Goal: Transaction & Acquisition: Purchase product/service

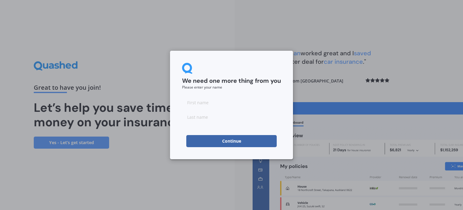
click at [208, 108] on input at bounding box center [231, 102] width 99 height 12
type input "Makayla"
click at [218, 120] on input at bounding box center [231, 117] width 99 height 12
type input "[PERSON_NAME]"
click at [229, 143] on button "Continue" at bounding box center [231, 141] width 91 height 12
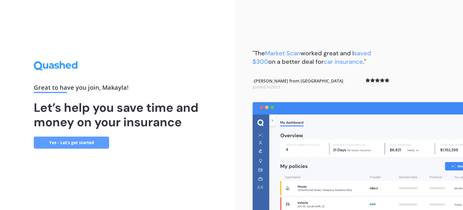
click at [57, 142] on link "Yes - Let’s get started" at bounding box center [71, 142] width 75 height 12
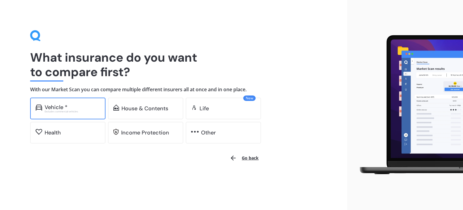
click at [59, 112] on div "Excludes commercial vehicles" at bounding box center [73, 111] width 56 height 2
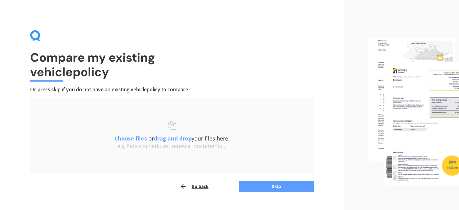
scroll to position [12, 0]
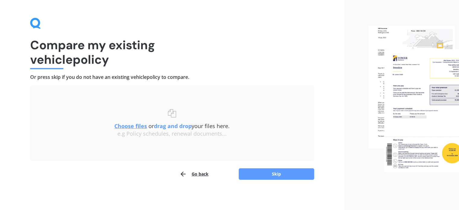
click at [183, 174] on icon "button" at bounding box center [182, 173] width 7 height 7
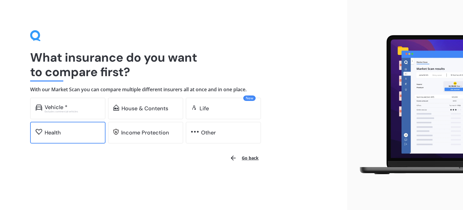
click at [58, 134] on div "Health" at bounding box center [53, 132] width 16 height 6
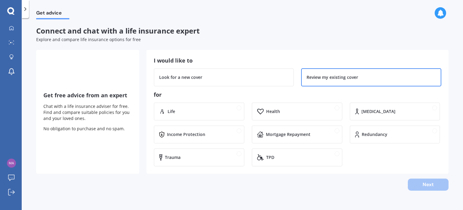
click at [323, 85] on div "Review my existing cover" at bounding box center [371, 77] width 140 height 18
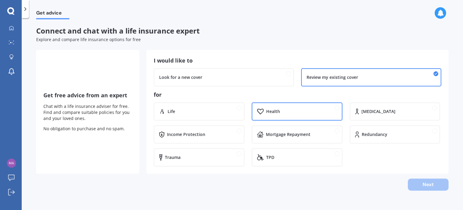
click at [284, 114] on div "Health" at bounding box center [301, 111] width 71 height 6
click at [29, 11] on div at bounding box center [25, 9] width 7 height 18
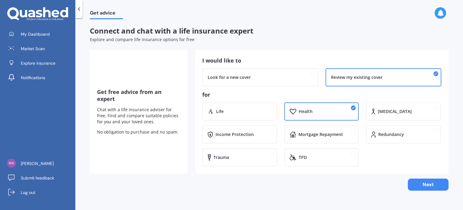
click at [80, 14] on div at bounding box center [78, 9] width 7 height 18
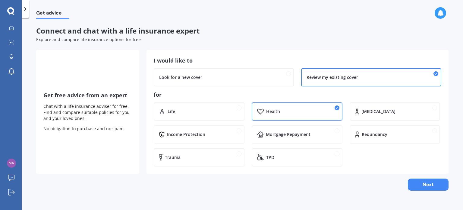
click at [27, 11] on icon at bounding box center [25, 9] width 6 height 6
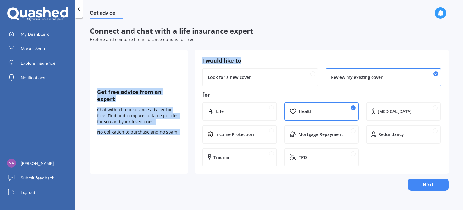
click at [303, 44] on div "Connect and chat with a life insurance expert Explore and compare life insuranc…" at bounding box center [269, 109] width 359 height 164
click at [424, 186] on button "Next" at bounding box center [428, 184] width 41 height 12
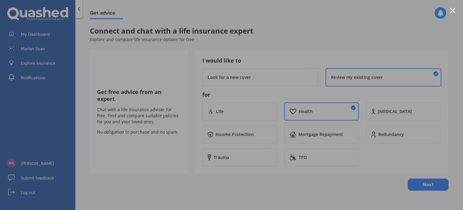
click at [453, 9] on div at bounding box center [453, 11] width 6 height 6
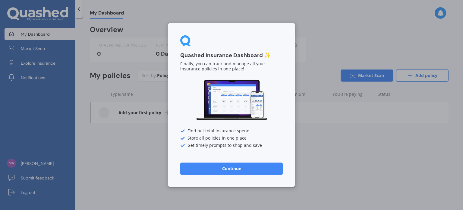
click at [208, 169] on button "Continue" at bounding box center [231, 168] width 103 height 12
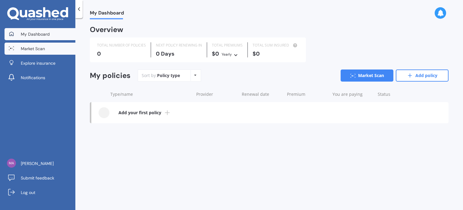
click at [28, 49] on span "Market Scan" at bounding box center [33, 49] width 24 height 6
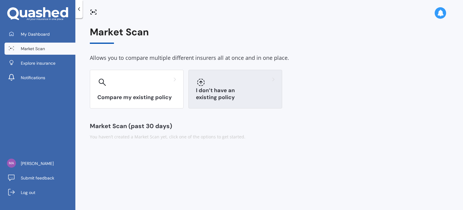
click at [228, 87] on div at bounding box center [235, 82] width 79 height 10
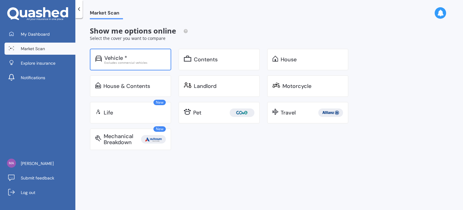
click at [132, 61] on div "Excludes commercial vehicles" at bounding box center [135, 62] width 62 height 3
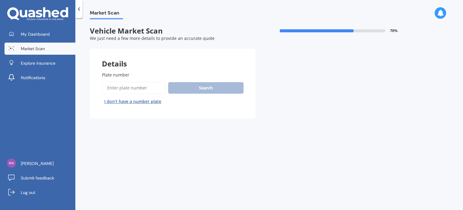
click at [131, 94] on input "Plate number" at bounding box center [134, 87] width 64 height 13
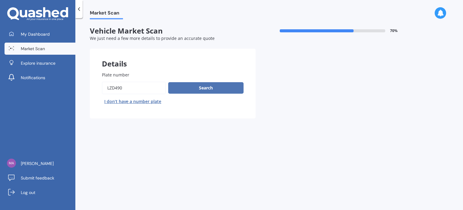
type input "lzd490"
click at [229, 89] on button "Search" at bounding box center [205, 87] width 75 height 11
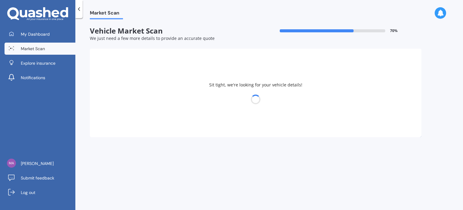
select select "NISSAN"
select select "QASHQAI"
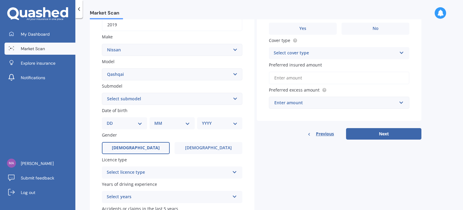
scroll to position [115, 0]
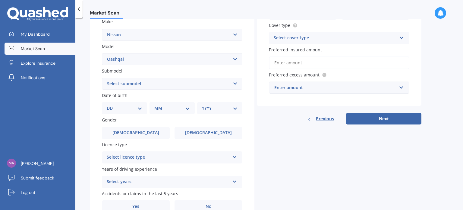
click at [120, 107] on select "DD 01 02 03 04 05 06 07 08 09 10 11 12 13 14 15 16 17 18 19 20 21 22 23 24 25 2…" at bounding box center [125, 108] width 36 height 7
select select "06"
click at [112, 105] on select "DD 01 02 03 04 05 06 07 08 09 10 11 12 13 14 15 16 17 18 19 20 21 22 23 24 25 2…" at bounding box center [125, 108] width 36 height 7
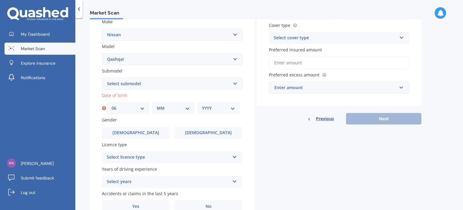
click at [166, 107] on select "MM 01 02 03 04 05 06 07 08 09 10 11 12" at bounding box center [173, 108] width 33 height 7
select select "03"
click at [157, 105] on select "MM 01 02 03 04 05 06 07 08 09 10 11 12" at bounding box center [173, 108] width 33 height 7
click at [223, 107] on select "YYYY 2025 2024 2023 2022 2021 2020 2019 2018 2017 2016 2015 2014 2013 2012 2011…" at bounding box center [218, 108] width 33 height 7
select select "1997"
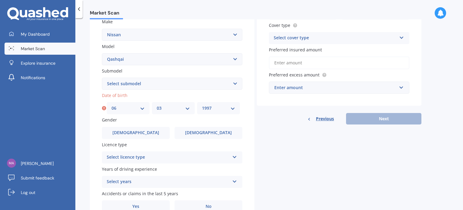
click at [202, 105] on select "YYYY 2025 2024 2023 2022 2021 2020 2019 2018 2017 2016 2015 2014 2013 2012 2011…" at bounding box center [218, 108] width 33 height 7
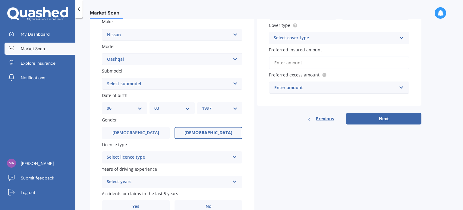
click at [201, 135] on span "[DEMOGRAPHIC_DATA]" at bounding box center [209, 132] width 48 height 5
click at [0, 0] on input "[DEMOGRAPHIC_DATA]" at bounding box center [0, 0] width 0 height 0
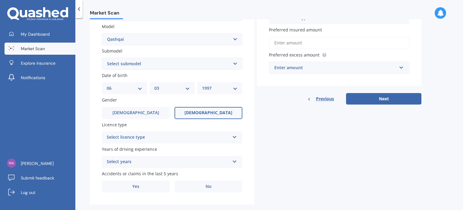
scroll to position [145, 0]
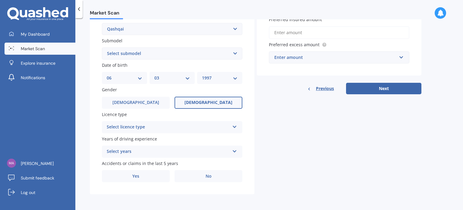
click at [155, 127] on div "Select licence type" at bounding box center [168, 126] width 123 height 7
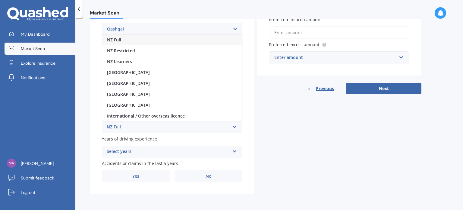
click at [128, 40] on div "NZ Full" at bounding box center [172, 39] width 140 height 11
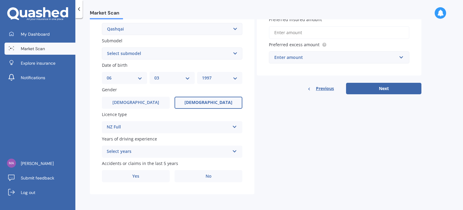
click at [136, 152] on div "Select years" at bounding box center [168, 151] width 123 height 7
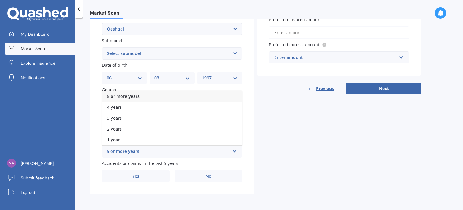
click at [122, 96] on span "5 or more years" at bounding box center [123, 96] width 33 height 6
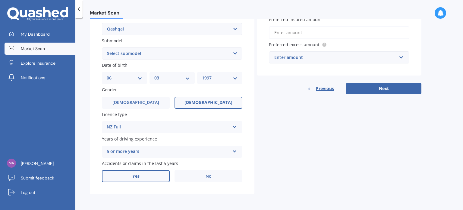
click at [141, 179] on label "Yes" at bounding box center [136, 176] width 68 height 12
click at [0, 0] on input "Yes" at bounding box center [0, 0] width 0 height 0
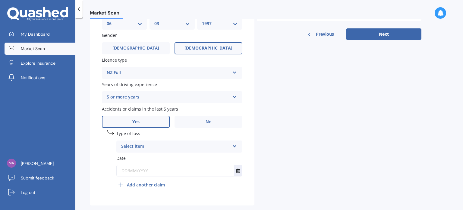
scroll to position [206, 0]
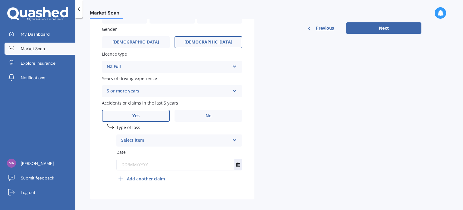
click at [135, 137] on div "Select item" at bounding box center [175, 140] width 109 height 7
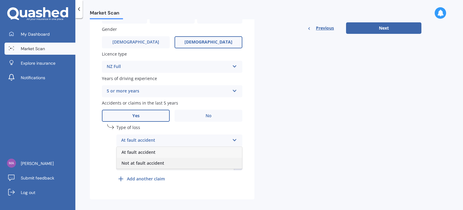
click at [154, 165] on span "Not at fault accident" at bounding box center [143, 163] width 43 height 6
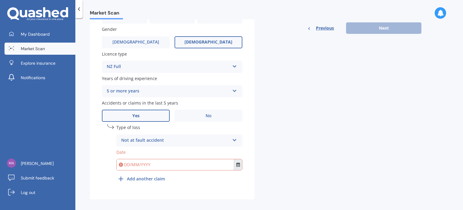
click at [237, 168] on button "Select date" at bounding box center [238, 164] width 8 height 11
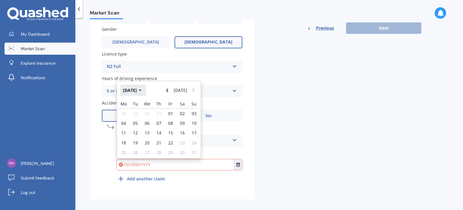
click at [139, 91] on button "[DATE]" at bounding box center [133, 89] width 26 height 11
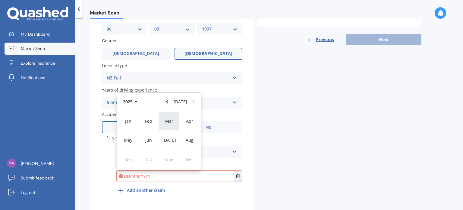
click at [163, 110] on div "Jan Feb Mar Apr May Jun [DATE] Aug Sep Oct Nov Dec" at bounding box center [159, 139] width 84 height 59
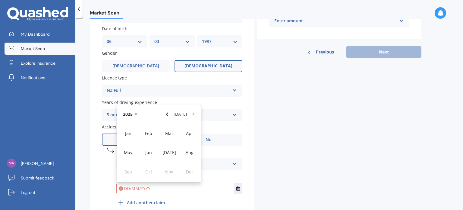
scroll to position [176, 0]
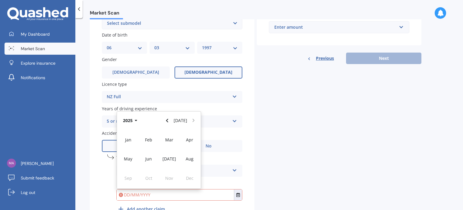
click at [97, 131] on div "Plate number Search I don’t have a number plate Year [DATE] Make Select make AC…" at bounding box center [172, 56] width 165 height 345
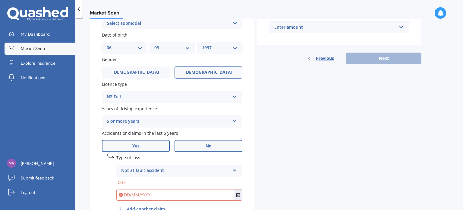
click at [197, 147] on label "No" at bounding box center [209, 146] width 68 height 12
click at [0, 0] on input "No" at bounding box center [0, 0] width 0 height 0
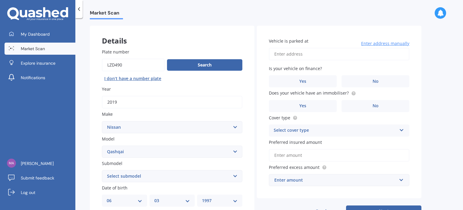
scroll to position [0, 0]
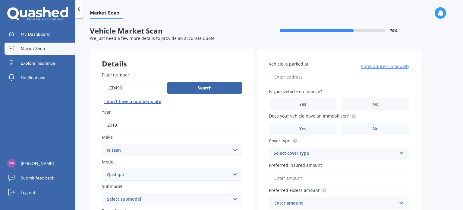
click at [287, 77] on input "Vehicle is parked at" at bounding box center [339, 77] width 141 height 13
drag, startPoint x: 371, startPoint y: 74, endPoint x: 247, endPoint y: 97, distance: 126.1
click at [247, 97] on div "Details Plate number Search I don’t have a number plate Year [DATE] Make Select…" at bounding box center [256, 194] width 332 height 291
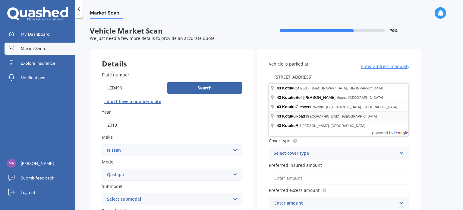
type input "[STREET_ADDRESS]"
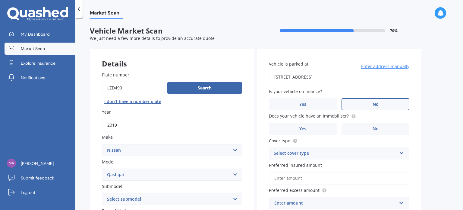
click at [378, 106] on span "No" at bounding box center [376, 104] width 6 height 5
click at [0, 0] on input "No" at bounding box center [0, 0] width 0 height 0
click at [366, 125] on label "No" at bounding box center [376, 129] width 68 height 12
click at [0, 0] on input "No" at bounding box center [0, 0] width 0 height 0
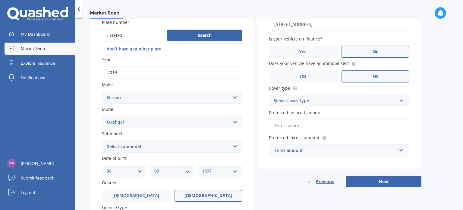
scroll to position [60, 0]
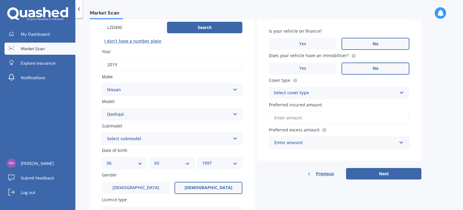
click at [283, 93] on div "Select cover type" at bounding box center [335, 92] width 123 height 7
click at [302, 106] on span "Comprehensive" at bounding box center [290, 105] width 32 height 6
click at [281, 116] on input "Preferred insured amount" at bounding box center [339, 117] width 141 height 13
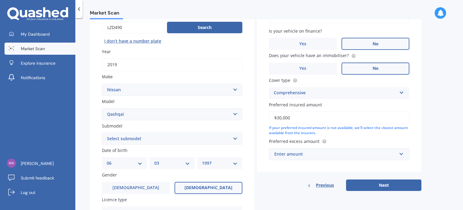
type input "$30,000"
click at [305, 154] on div "Enter amount" at bounding box center [336, 154] width 122 height 7
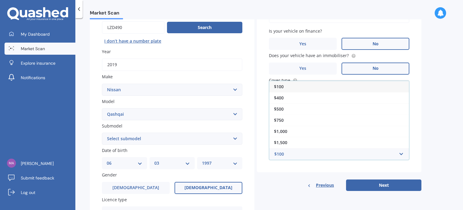
click at [297, 85] on div "$100" at bounding box center [339, 86] width 140 height 11
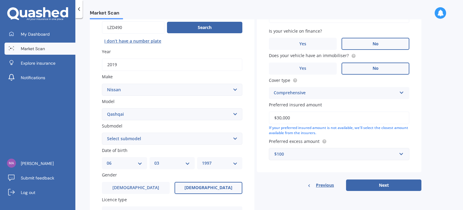
click at [300, 157] on div "$100" at bounding box center [336, 154] width 122 height 7
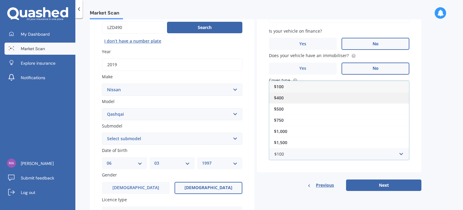
click at [291, 95] on div "$400" at bounding box center [339, 97] width 140 height 11
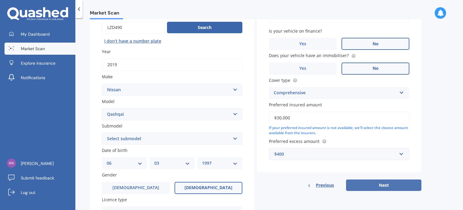
click at [392, 185] on button "Next" at bounding box center [383, 184] width 75 height 11
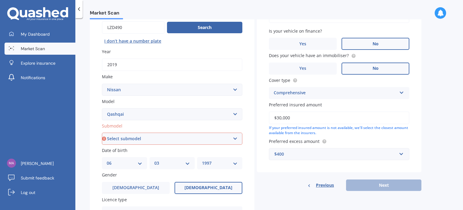
click at [148, 139] on select "Select submodel (All Other) N-TEC ST ST-L Ti Ti-L TI-L E-POWER 1.5PEH TS Turbo …" at bounding box center [172, 138] width 141 height 12
select select "TI"
click at [102, 132] on select "Select submodel (All Other) N-TEC ST ST-L Ti Ti-L TI-L E-POWER 1.5PEH TS Turbo …" at bounding box center [172, 138] width 141 height 12
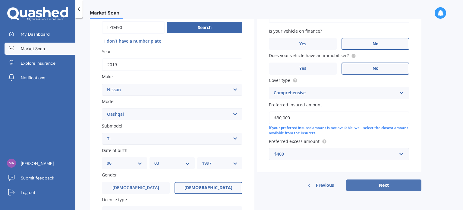
click at [396, 182] on button "Next" at bounding box center [383, 184] width 75 height 11
select select "06"
select select "03"
select select "1997"
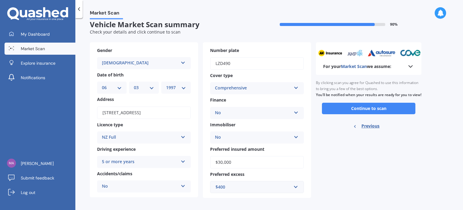
scroll to position [10, 0]
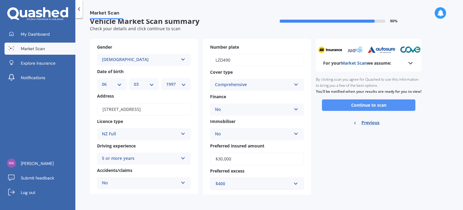
click at [379, 111] on button "Continue to scan" at bounding box center [369, 104] width 94 height 11
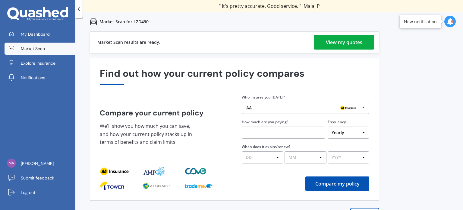
click at [345, 45] on div "View my quotes" at bounding box center [344, 42] width 37 height 14
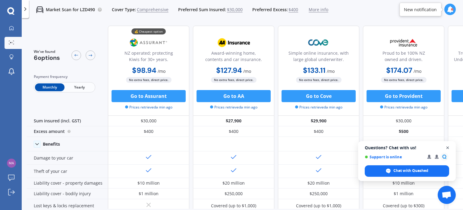
click at [449, 147] on span "Open chat" at bounding box center [448, 148] width 8 height 8
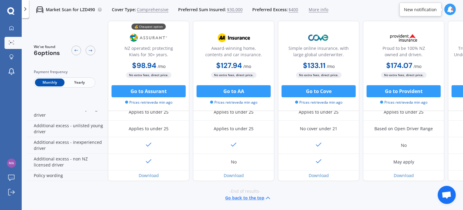
scroll to position [296, 0]
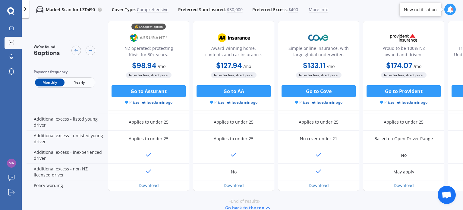
click at [26, 12] on icon at bounding box center [25, 9] width 6 height 6
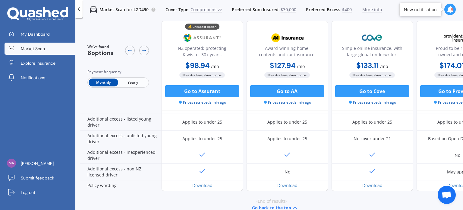
click at [76, 12] on icon at bounding box center [79, 9] width 6 height 6
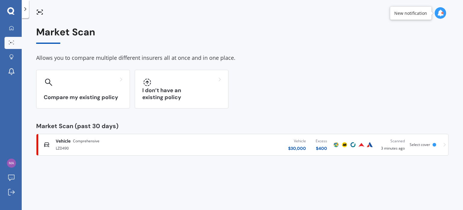
click at [31, 13] on div at bounding box center [36, 9] width 14 height 19
click at [25, 11] on icon at bounding box center [25, 9] width 6 height 6
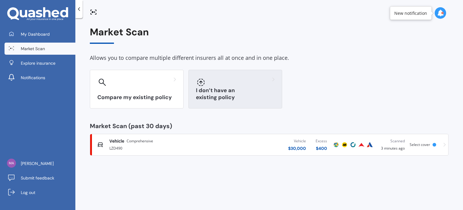
click at [222, 86] on div at bounding box center [235, 82] width 79 height 10
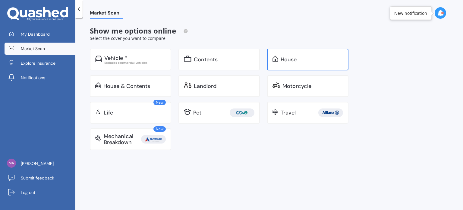
click at [285, 59] on div "House" at bounding box center [289, 59] width 16 height 6
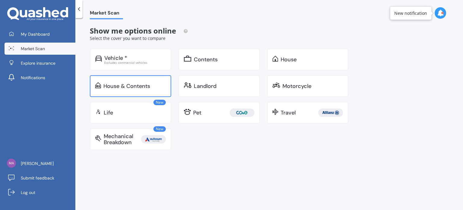
click at [129, 85] on div "House & Contents" at bounding box center [126, 86] width 47 height 6
